Goal: Transaction & Acquisition: Book appointment/travel/reservation

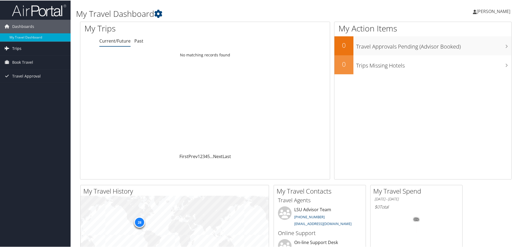
click at [17, 44] on span "Trips" at bounding box center [16, 48] width 9 height 14
click at [34, 58] on link "Current/Future Trips" at bounding box center [35, 59] width 71 height 8
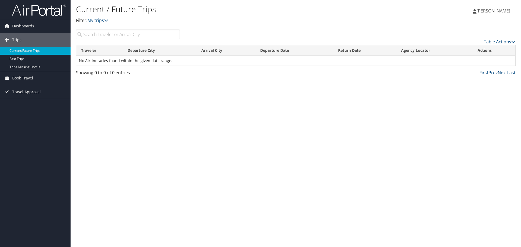
click at [491, 13] on span "[PERSON_NAME]" at bounding box center [494, 11] width 34 height 6
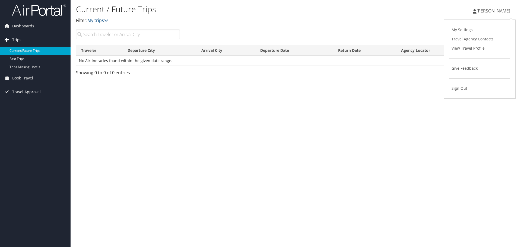
click at [15, 40] on span "Trips" at bounding box center [16, 40] width 9 height 14
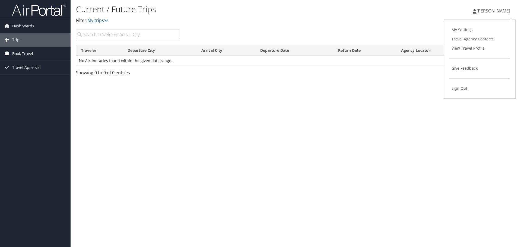
click at [21, 59] on span "Book Travel" at bounding box center [22, 54] width 21 height 14
click at [25, 72] on link "Book/Manage Online Trips" at bounding box center [35, 73] width 71 height 8
